Goal: Information Seeking & Learning: Learn about a topic

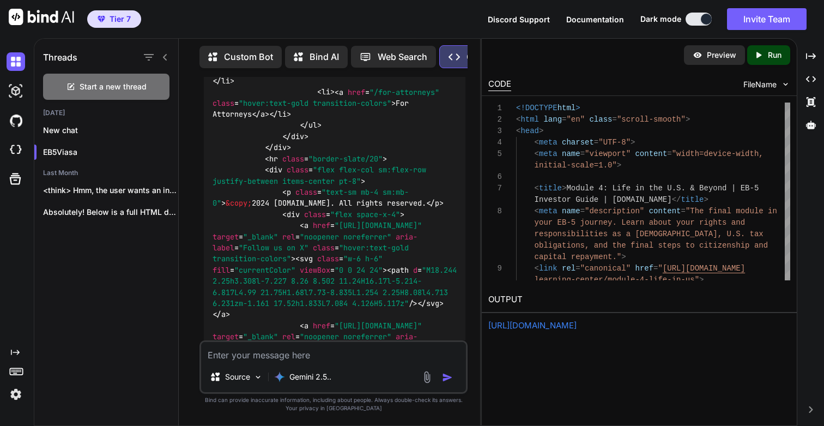
scroll to position [77887, 0]
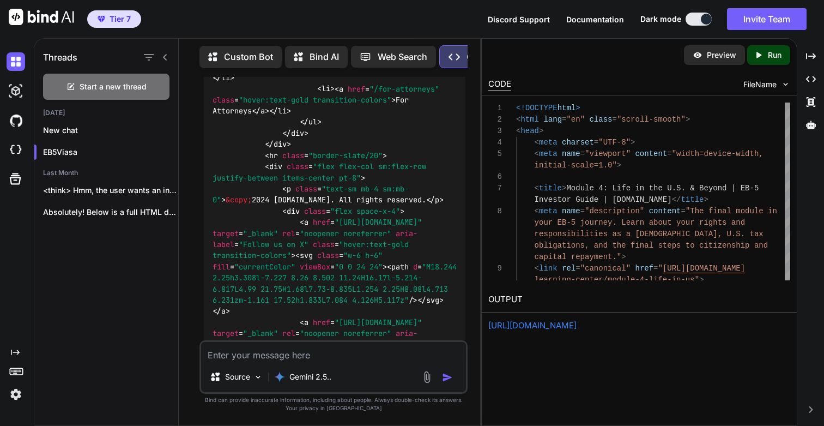
click at [768, 56] on p "Run" at bounding box center [775, 55] width 14 height 11
click at [534, 324] on link "[URL][DOMAIN_NAME]" at bounding box center [532, 325] width 88 height 10
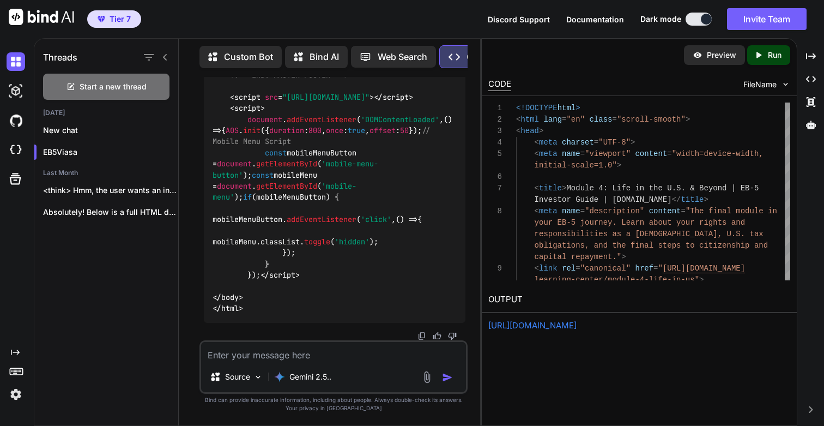
scroll to position [84598, 0]
click at [311, 348] on textarea at bounding box center [333, 352] width 265 height 20
paste textarea "MODULE 4 Proving Your Legitimacy Dive into the most critical part of your petit…"
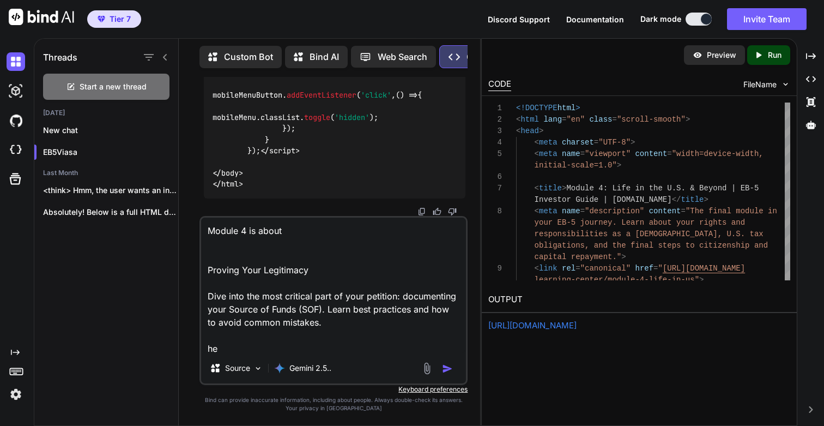
scroll to position [1, 0]
paste textarea "MODULE 5 Building Your Expert Team"
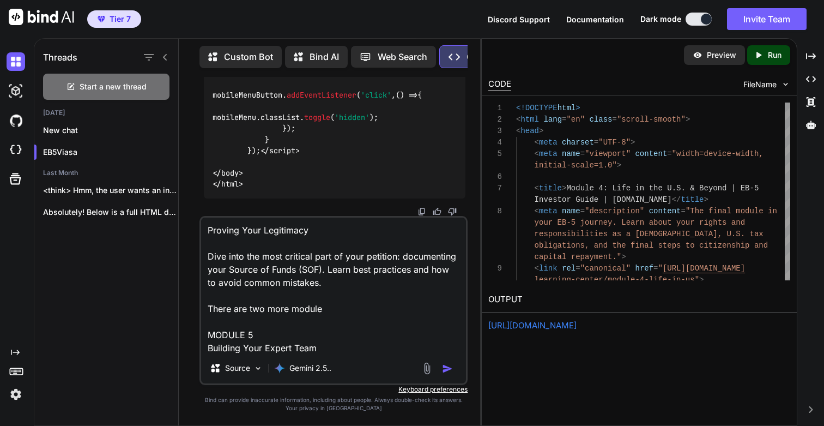
paste textarea "MODULE 6 Your Future in the U.S."
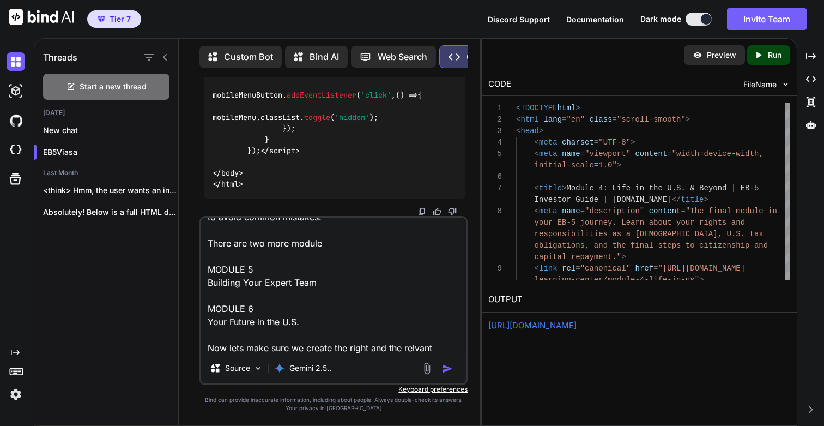
scroll to position [118, 0]
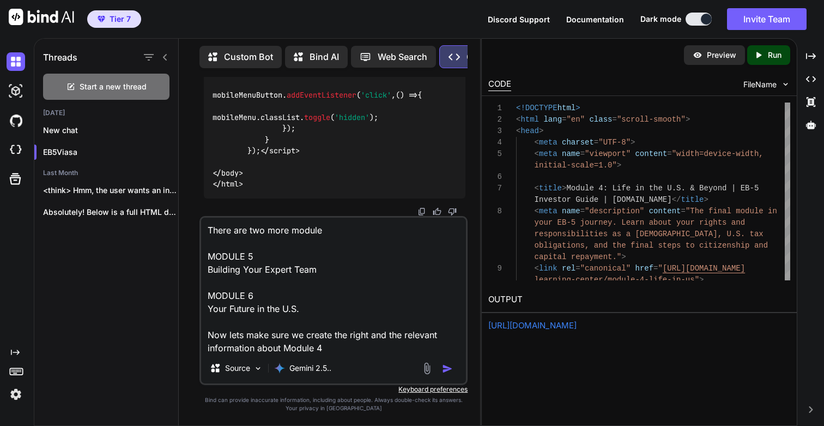
type textarea "Module 4 is about Proving Your Legitimacy Dive into the most critical part of y…"
click at [449, 366] on img "button" at bounding box center [447, 368] width 11 height 11
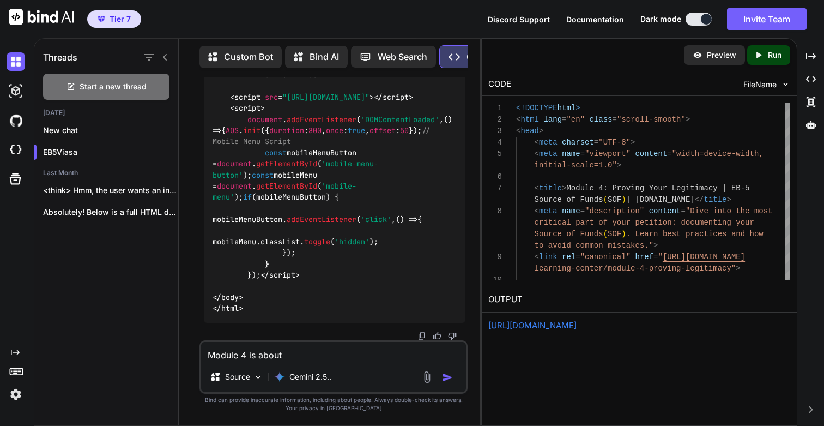
scroll to position [92045, 0]
click at [773, 50] on p "Run" at bounding box center [775, 55] width 14 height 11
click at [527, 327] on link "[URL][DOMAIN_NAME]" at bounding box center [532, 325] width 88 height 10
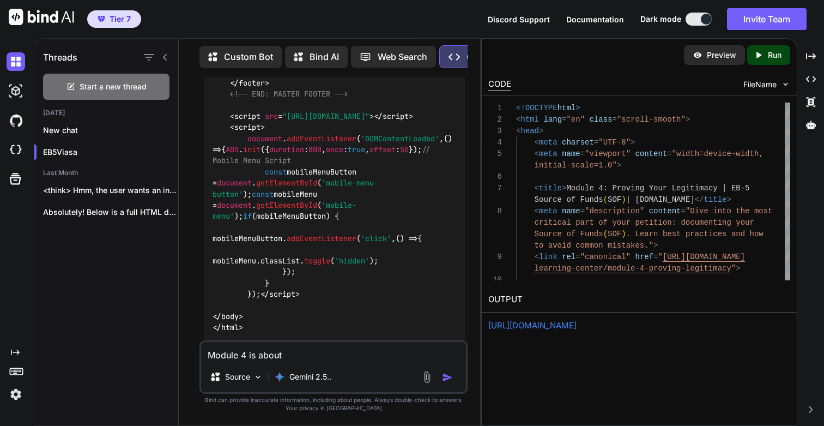
scroll to position [85281, 0]
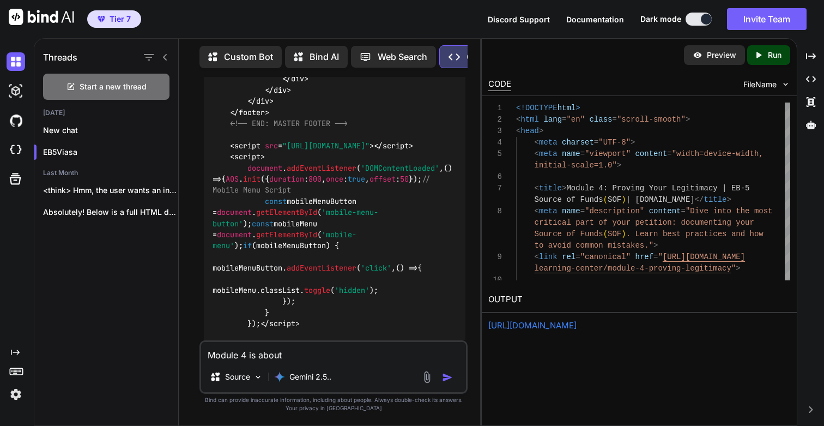
scroll to position [85229, 0]
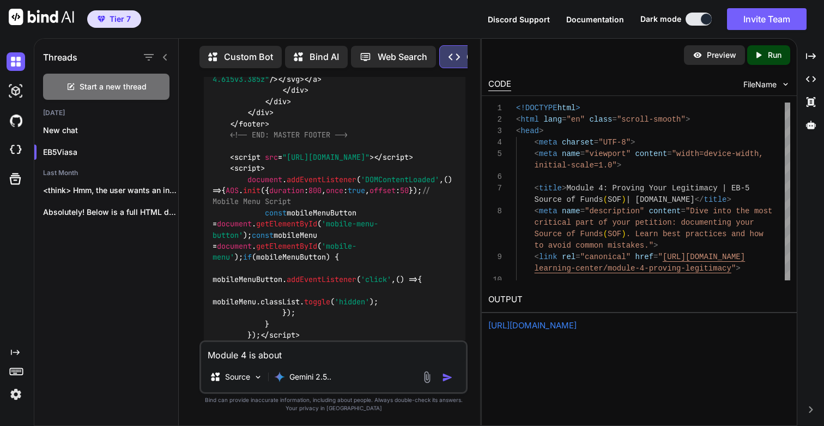
drag, startPoint x: 306, startPoint y: 130, endPoint x: 395, endPoint y: 130, distance: 88.9
drag, startPoint x: 227, startPoint y: 187, endPoint x: 443, endPoint y: 185, distance: 215.3
copy code "/learning-center/module-4-proving-legitimacy"
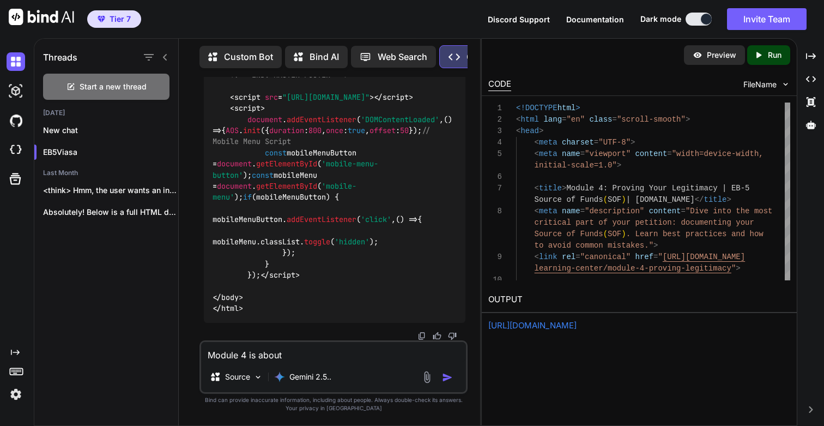
scroll to position [92045, 0]
click at [276, 351] on textarea "Module 4 is about Proving Your Legitimacy Dive into the most critical part of y…" at bounding box center [333, 352] width 265 height 20
type textarea "This is great. Now lets get deep dive into Module 4"
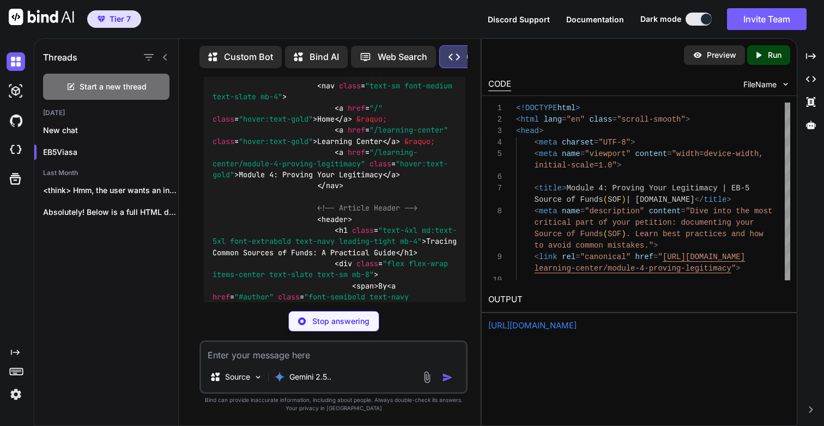
scroll to position [92488, 0]
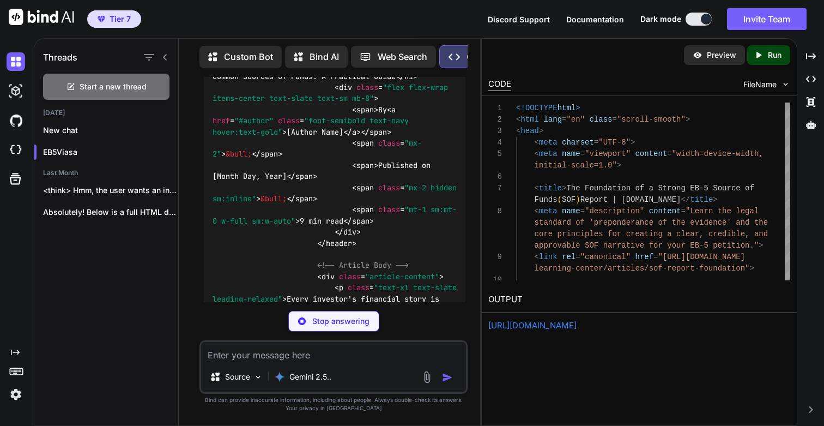
click at [764, 57] on icon "Created with Pixso." at bounding box center [761, 55] width 14 height 10
click at [559, 326] on link "[URL][DOMAIN_NAME]" at bounding box center [532, 325] width 88 height 10
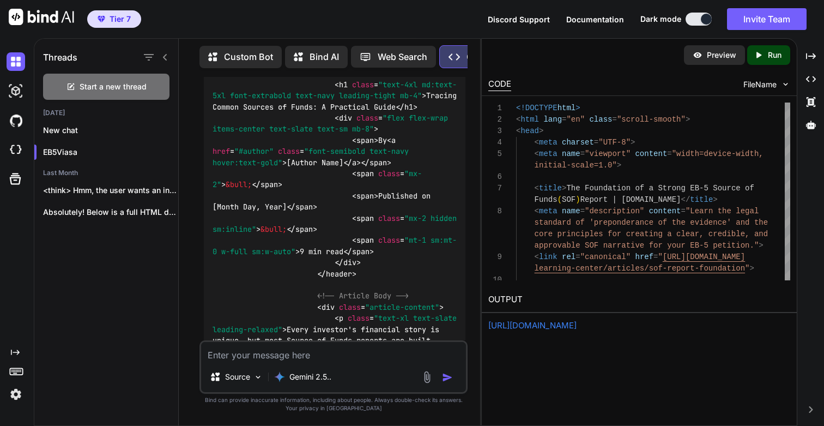
scroll to position [92453, 0]
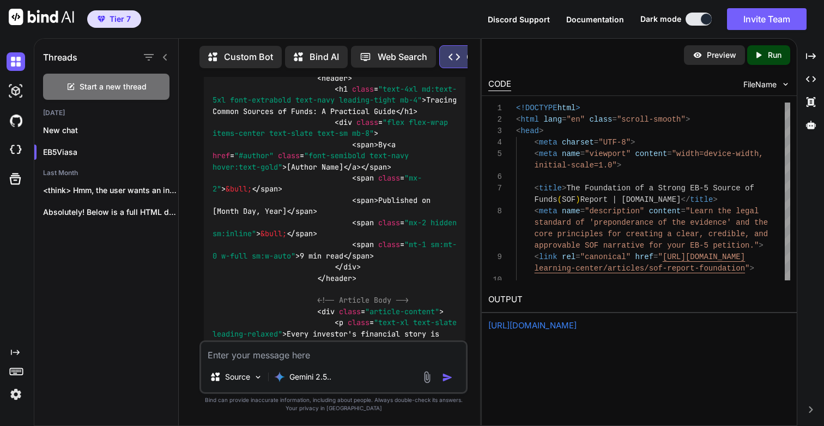
drag, startPoint x: 228, startPoint y: 180, endPoint x: 458, endPoint y: 180, distance: 230.0
copy code "/learning-center/articles/sof-report-foundation"
drag, startPoint x: 249, startPoint y: 121, endPoint x: 400, endPoint y: 123, distance: 151.6
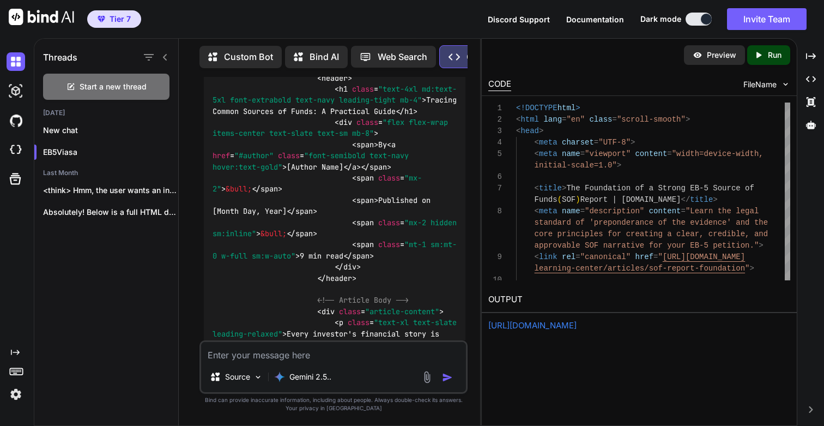
copy h3 "The Foundation of a Strong SOF Report"
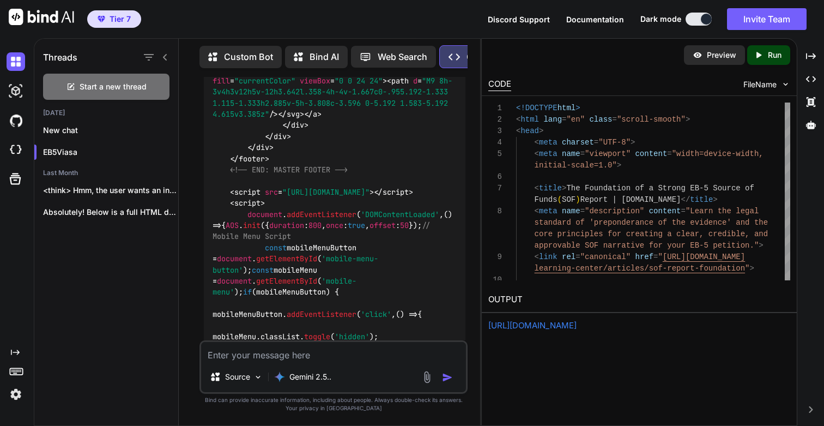
scroll to position [85221, 0]
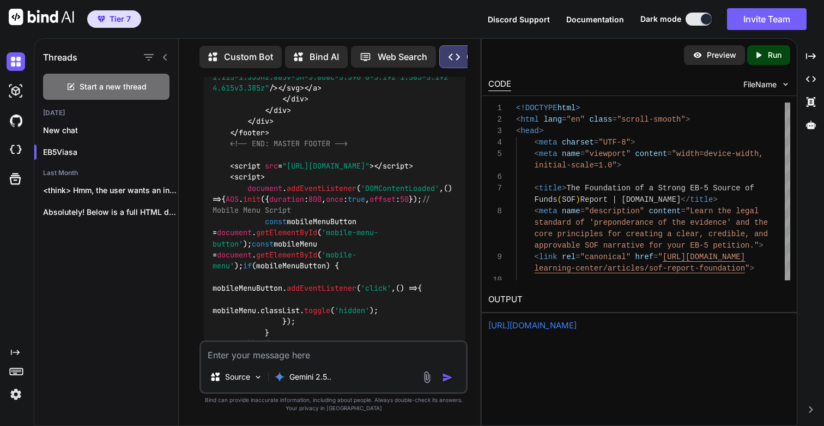
drag, startPoint x: 306, startPoint y: 138, endPoint x: 400, endPoint y: 139, distance: 93.2
copy h3 "Proving Your Legitimacy"
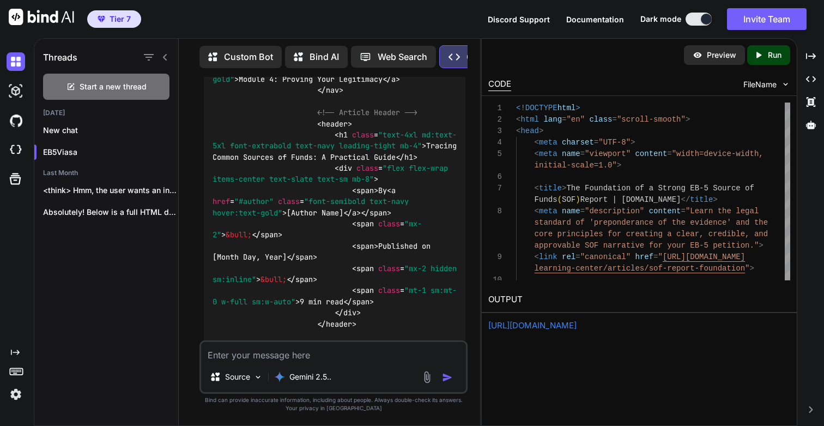
scroll to position [92431, 0]
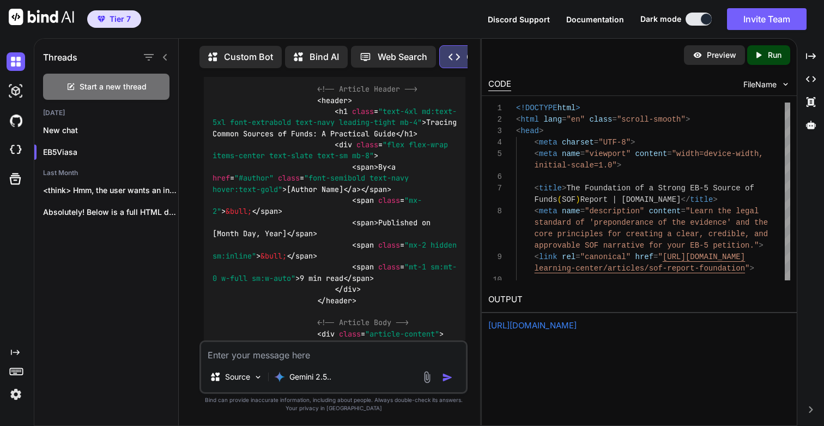
drag, startPoint x: 249, startPoint y: 142, endPoint x: 402, endPoint y: 150, distance: 153.4
copy h3 "The Foundation of a Strong SOF Report"
